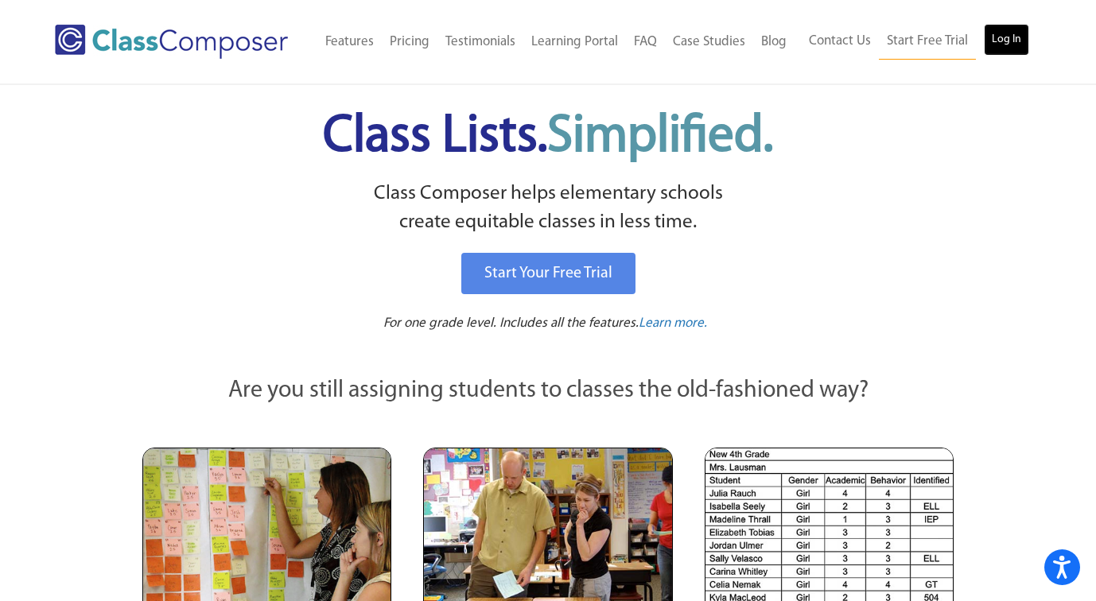
click at [1009, 44] on link "Log In" at bounding box center [1006, 40] width 45 height 32
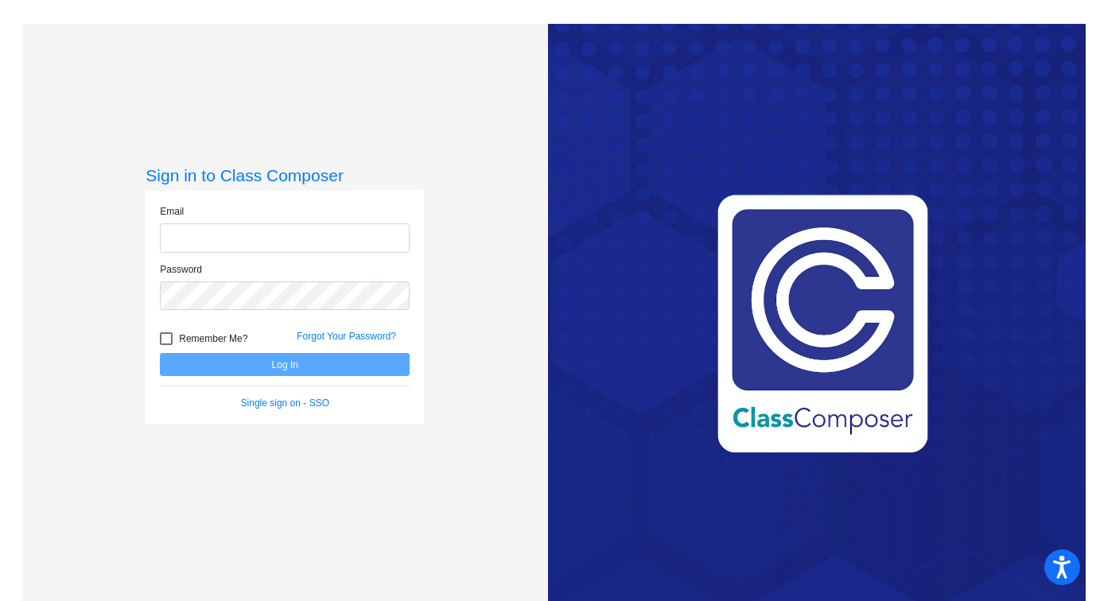
type input "[EMAIL_ADDRESS][DOMAIN_NAME]"
click at [364, 372] on button "Log In" at bounding box center [285, 364] width 250 height 23
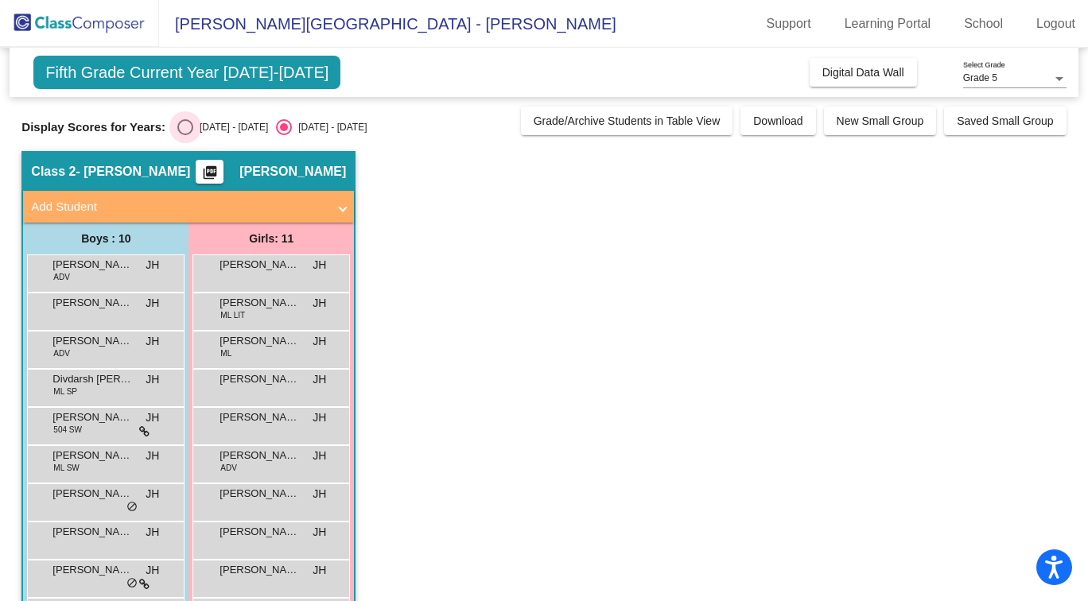
click at [196, 134] on div "2024 - 2025" at bounding box center [230, 127] width 75 height 14
click at [185, 135] on input "2024 - 2025" at bounding box center [185, 135] width 1 height 1
radio input "true"
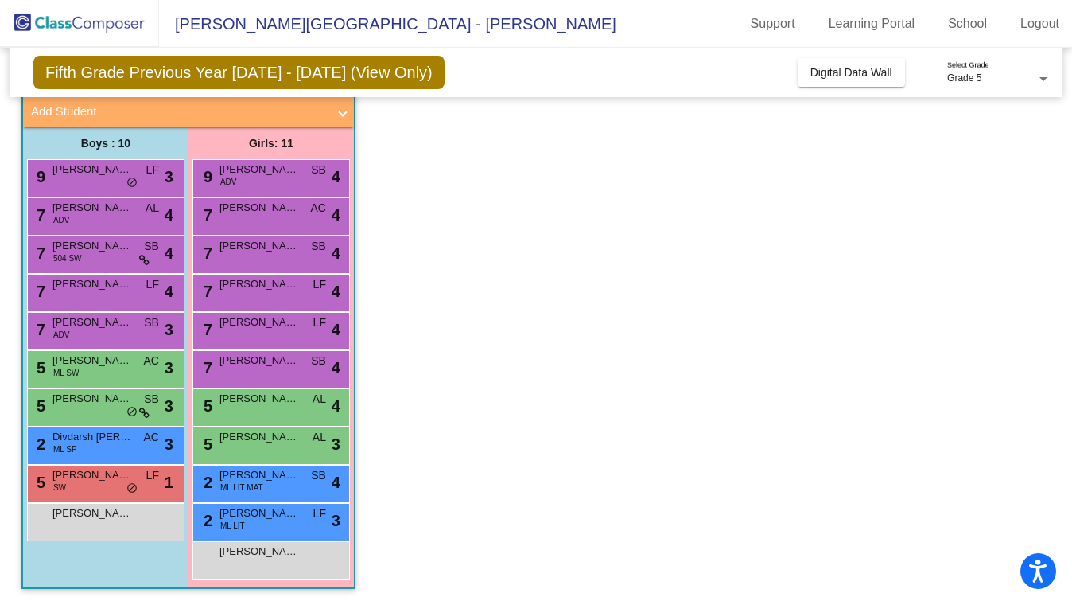
scroll to position [95, 0]
